Goal: Task Accomplishment & Management: Manage account settings

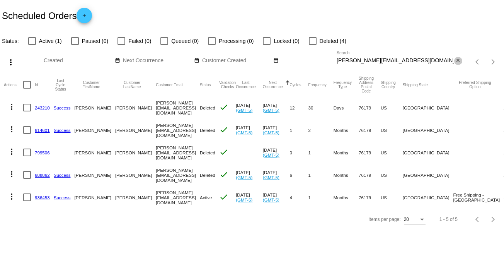
click at [458, 62] on mat-icon "close" at bounding box center [458, 61] width 5 height 6
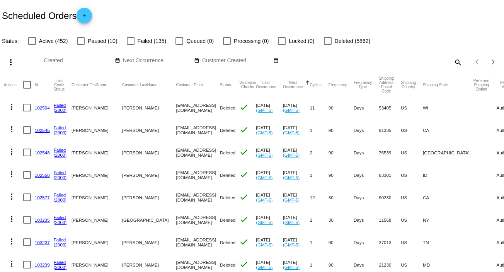
click at [454, 60] on mat-icon "search" at bounding box center [457, 62] width 9 height 12
click at [454, 60] on input "Search" at bounding box center [400, 61] width 126 height 6
paste input "[EMAIL_ADDRESS][DOMAIN_NAME]"
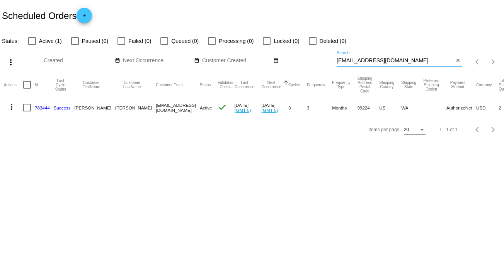
type input "[EMAIL_ADDRESS][DOMAIN_NAME]"
click at [10, 104] on mat-icon "more_vert" at bounding box center [11, 106] width 9 height 9
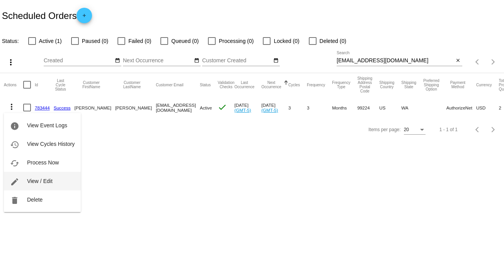
click at [49, 178] on button "edit View / Edit" at bounding box center [42, 181] width 77 height 19
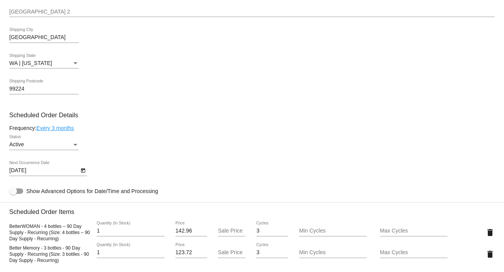
scroll to position [361, 0]
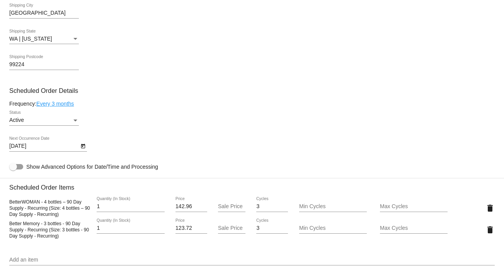
click at [76, 118] on div "Active Status" at bounding box center [44, 118] width 70 height 15
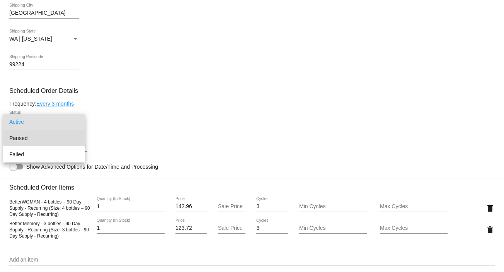
click at [67, 141] on span "Paused" at bounding box center [44, 138] width 70 height 16
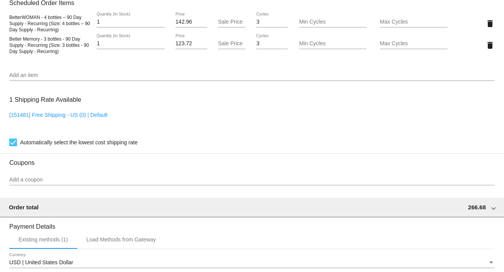
scroll to position [690, 0]
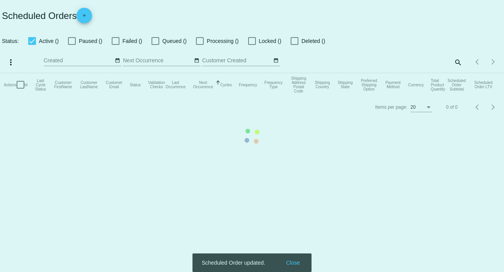
checkbox input "false"
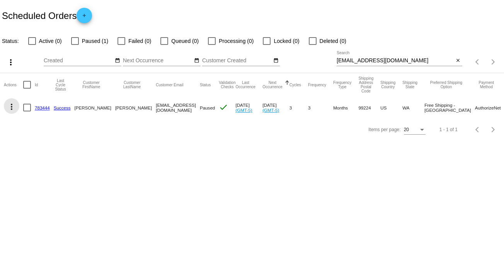
click at [14, 101] on button "more_vert" at bounding box center [11, 105] width 15 height 15
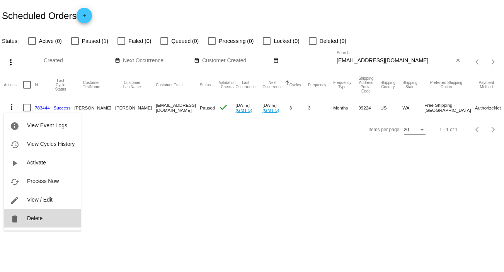
click at [44, 221] on button "delete Delete" at bounding box center [42, 218] width 77 height 19
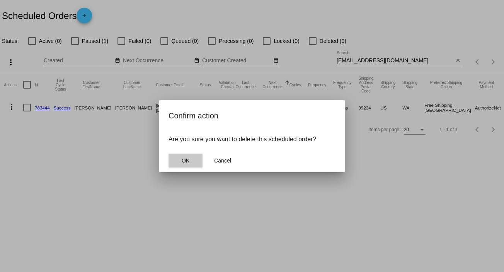
click at [197, 157] on button "OK" at bounding box center [186, 161] width 34 height 14
